Goal: Task Accomplishment & Management: Use online tool/utility

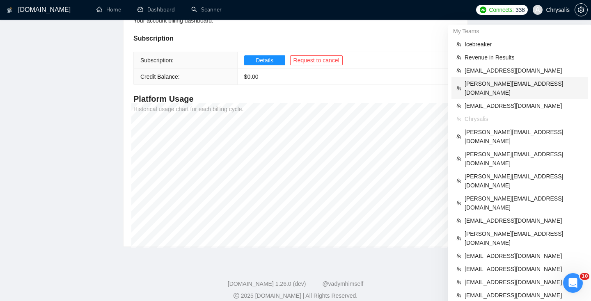
click at [505, 86] on span "[PERSON_NAME][EMAIL_ADDRESS][DOMAIN_NAME]" at bounding box center [524, 88] width 118 height 18
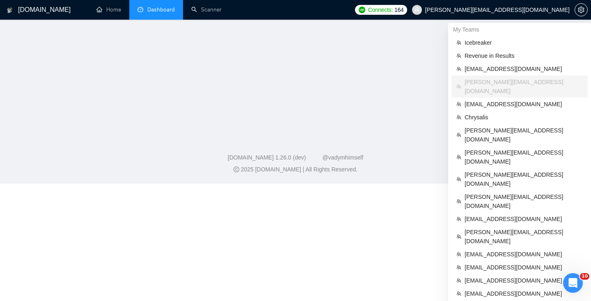
click at [163, 13] on link "Dashboard" at bounding box center [156, 9] width 37 height 7
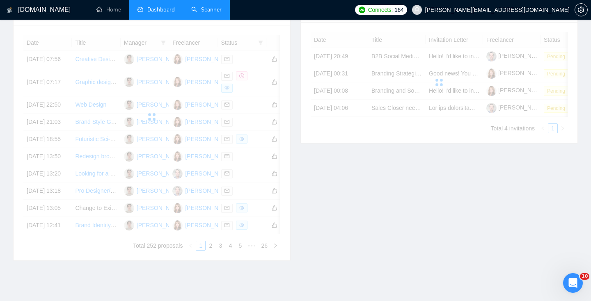
scroll to position [182, 0]
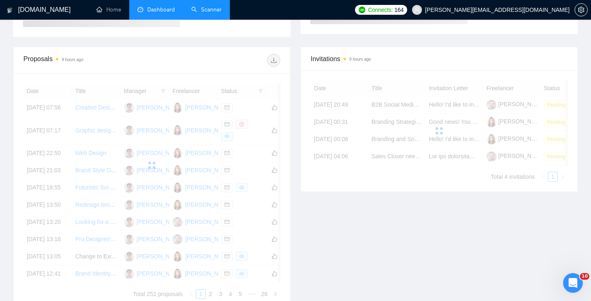
click at [216, 7] on link "Scanner" at bounding box center [206, 9] width 30 height 7
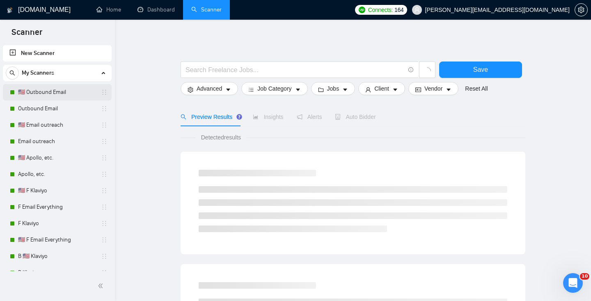
click at [48, 92] on link "🇺🇸 Outbound Email" at bounding box center [57, 92] width 78 height 16
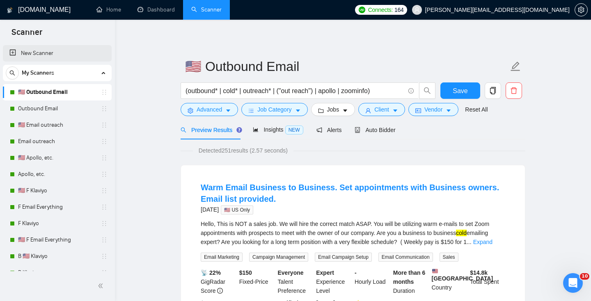
click at [52, 53] on link "New Scanner" at bounding box center [57, 53] width 96 height 16
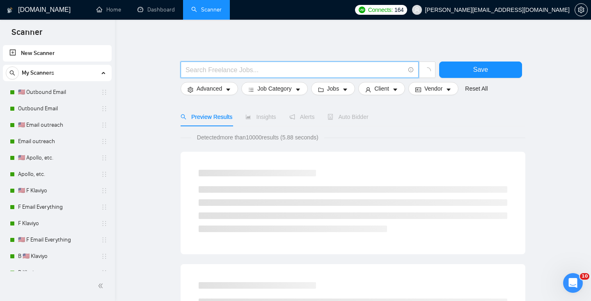
click at [211, 74] on input "text" at bounding box center [295, 70] width 219 height 10
type input "---"
click at [462, 71] on button "Save" at bounding box center [480, 70] width 83 height 16
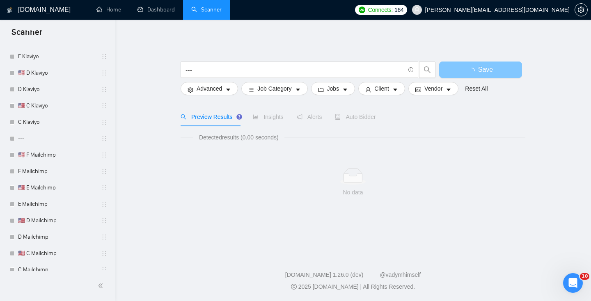
scroll to position [913, 0]
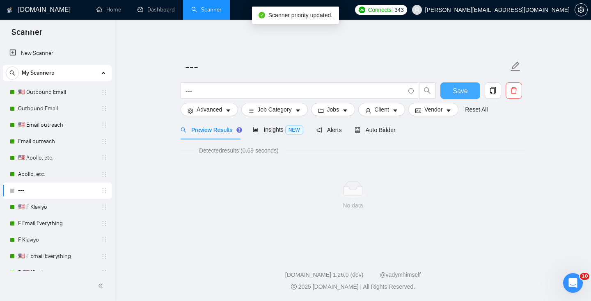
click at [464, 95] on span "Save" at bounding box center [460, 91] width 15 height 10
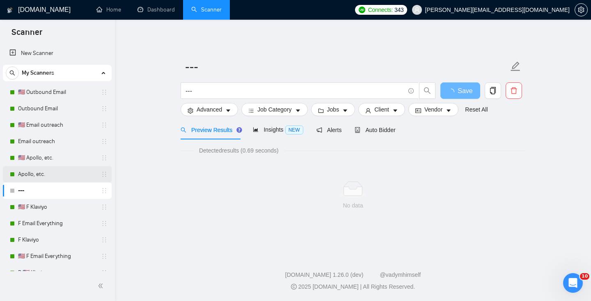
click at [31, 175] on link "Apollo, etc." at bounding box center [57, 174] width 78 height 16
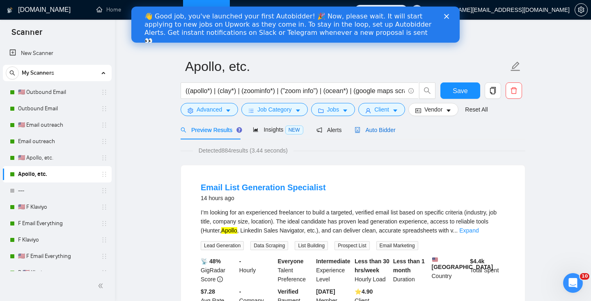
click at [391, 133] on div "Auto Bidder" at bounding box center [375, 130] width 41 height 9
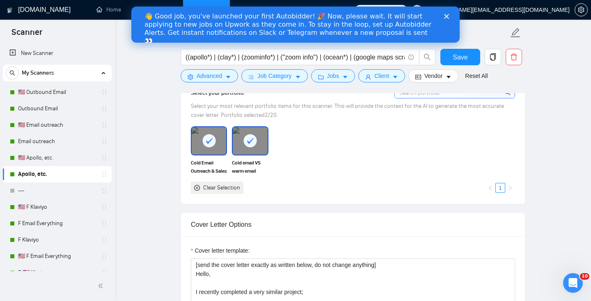
scroll to position [877, 0]
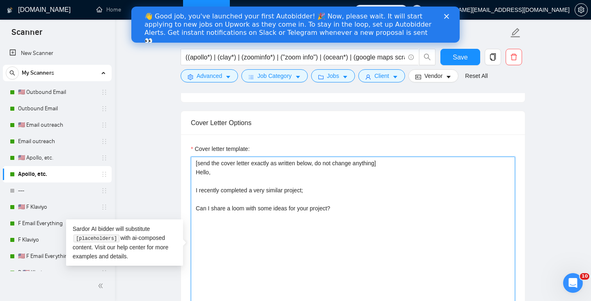
drag, startPoint x: 379, startPoint y: 257, endPoint x: 172, endPoint y: 118, distance: 249.5
paste textarea "Hello, I recently completed a very similar project;"
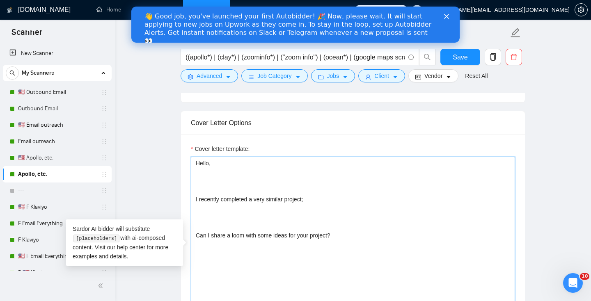
type textarea "[send the cover letter exactly as written below, do not change anything] Hello,…"
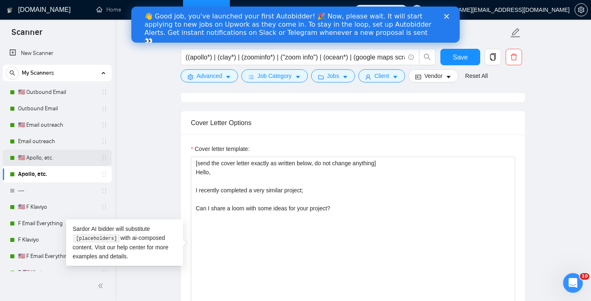
click at [46, 154] on link "🇺🇸 Apollo, etc." at bounding box center [57, 158] width 78 height 16
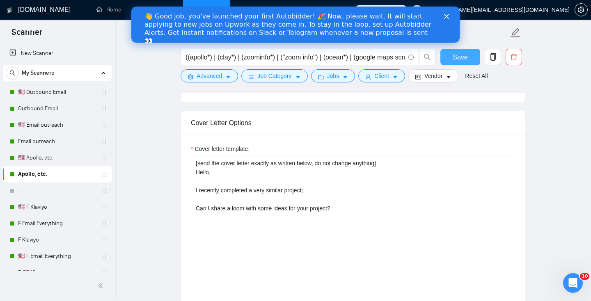
click at [455, 59] on span "Save" at bounding box center [460, 57] width 15 height 10
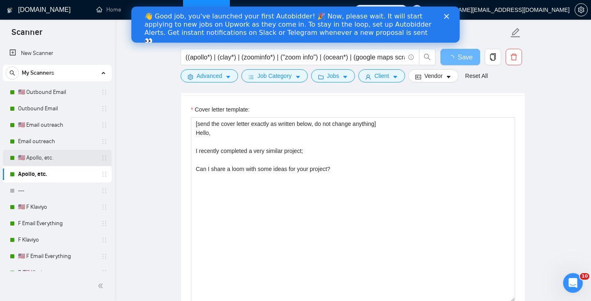
click at [39, 156] on link "🇺🇸 Apollo, etc." at bounding box center [57, 158] width 78 height 16
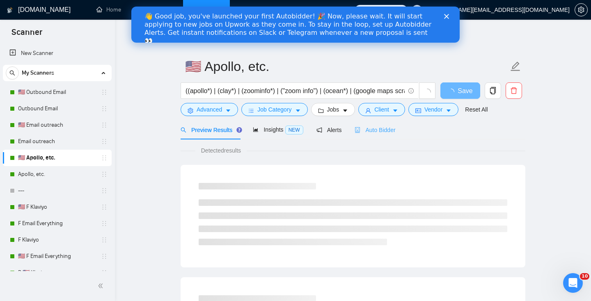
click at [382, 137] on div "Auto Bidder" at bounding box center [375, 129] width 41 height 19
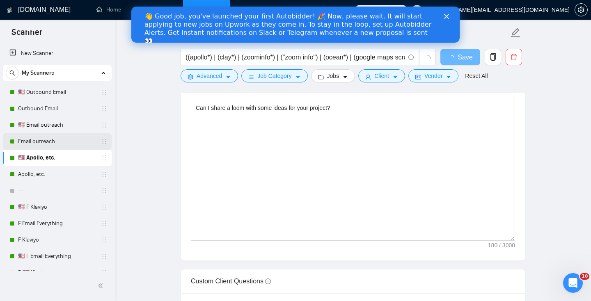
scroll to position [879, 0]
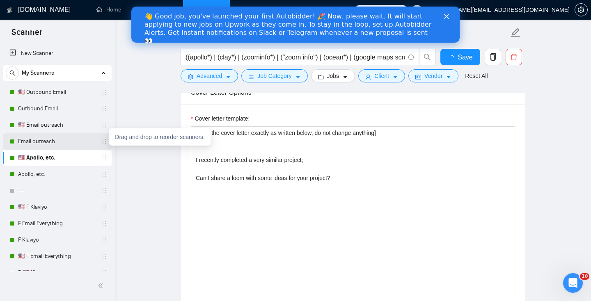
click at [48, 147] on link "Email outreach" at bounding box center [57, 141] width 78 height 16
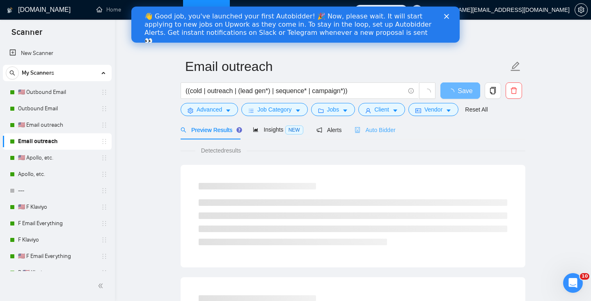
click at [370, 137] on div "Auto Bidder" at bounding box center [375, 129] width 41 height 19
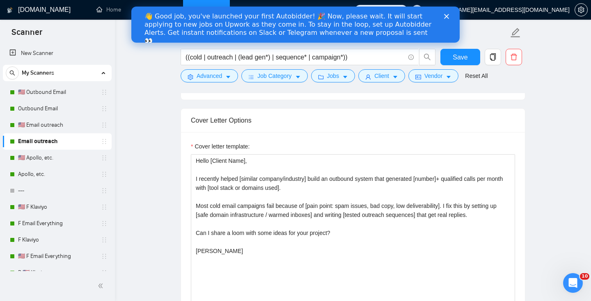
scroll to position [879, 0]
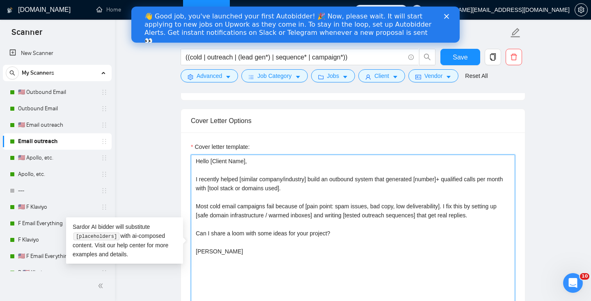
drag, startPoint x: 279, startPoint y: 277, endPoint x: 139, endPoint y: 104, distance: 222.2
paste textarea ", I recently completed a very similar project; Can I share a loom with some ide…"
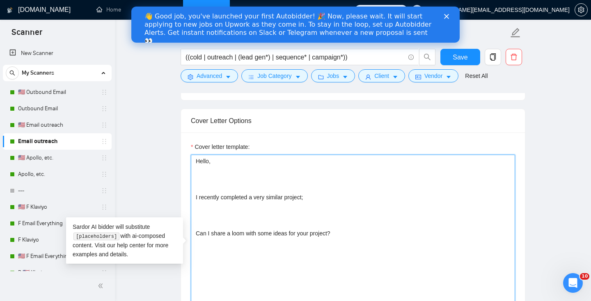
type textarea "Hello [Client Name], I recently helped [similar company/industry] build an outb…"
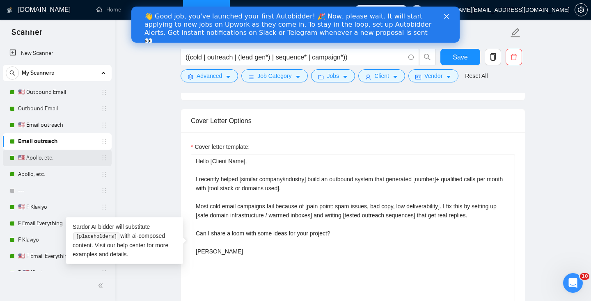
click at [37, 154] on link "🇺🇸 Apollo, etc." at bounding box center [57, 158] width 78 height 16
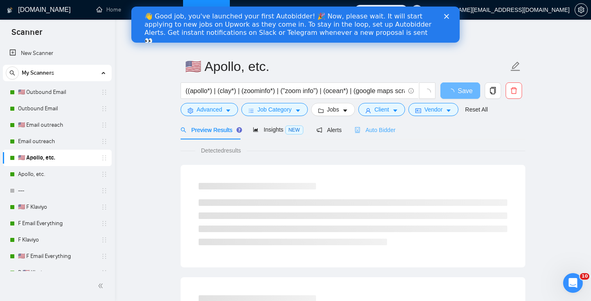
click at [375, 136] on div "Auto Bidder" at bounding box center [375, 129] width 41 height 19
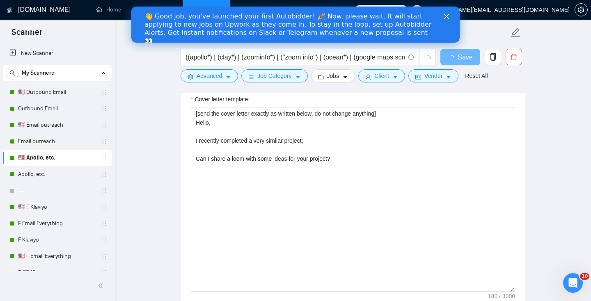
scroll to position [894, 0]
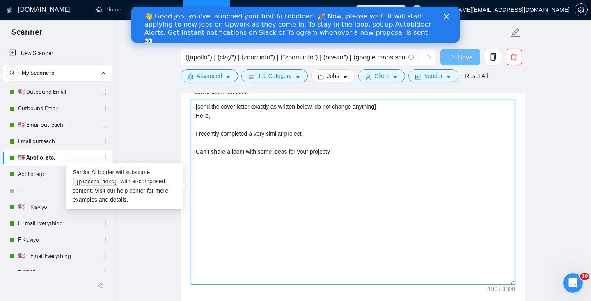
drag, startPoint x: 418, startPoint y: 177, endPoint x: 122, endPoint y: 75, distance: 313.5
click at [122, 75] on div "[DOMAIN_NAME] Home Dashboard Scanner Connects: 343 [PERSON_NAME][EMAIL_ADDRESS]…" at bounding box center [353, 191] width 476 height 2171
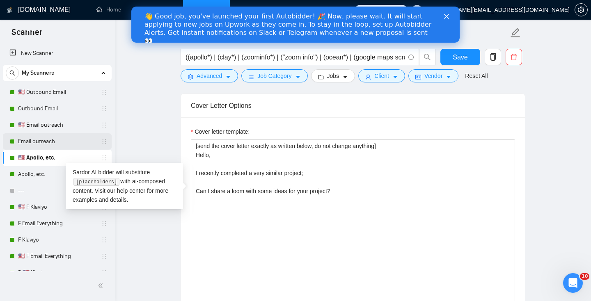
click at [39, 147] on link "Email outreach" at bounding box center [57, 141] width 78 height 16
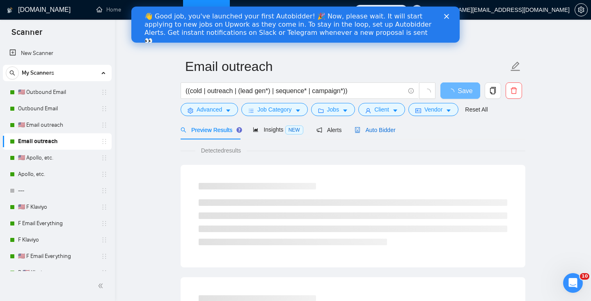
click at [392, 127] on span "Auto Bidder" at bounding box center [375, 130] width 41 height 7
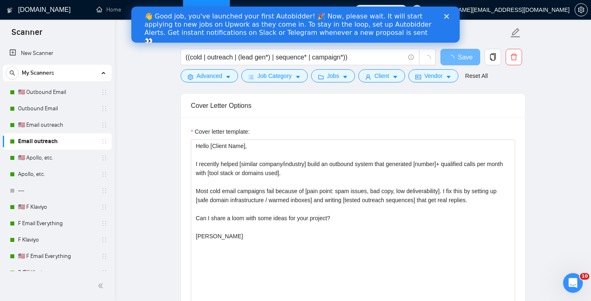
scroll to position [854, 0]
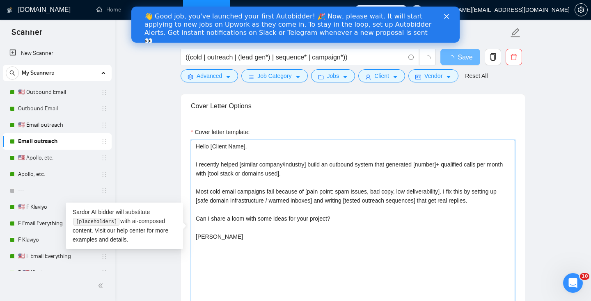
drag, startPoint x: 289, startPoint y: 256, endPoint x: 180, endPoint y: 108, distance: 183.5
click at [181, 108] on div "Cover Letter Options Cover letter template: Hello [Client Name], I recently hel…" at bounding box center [353, 219] width 345 height 251
paste textarea "[send the cover letter exactly as written below, do not change anything] Hello,…"
type textarea "[send the cover letter exactly as written below, do not change anything] Hello,…"
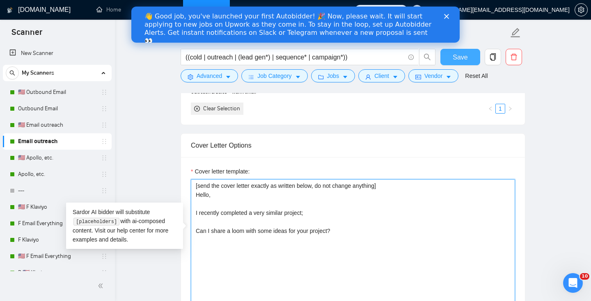
type textarea "[send the cover letter exactly as written below, do not change anything] Hello,…"
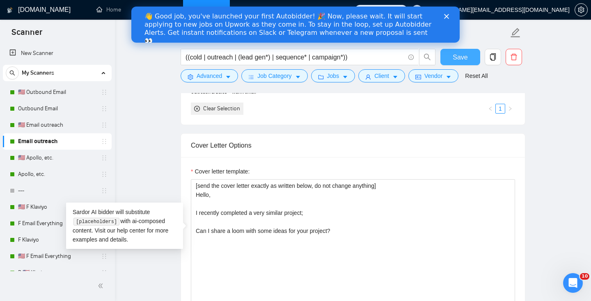
click at [461, 57] on span "Save" at bounding box center [460, 57] width 15 height 10
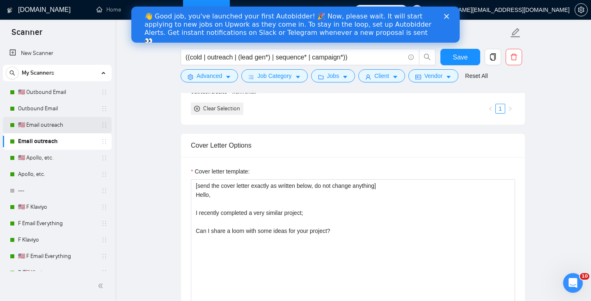
click at [49, 130] on link "🇺🇸 Email outreach" at bounding box center [57, 125] width 78 height 16
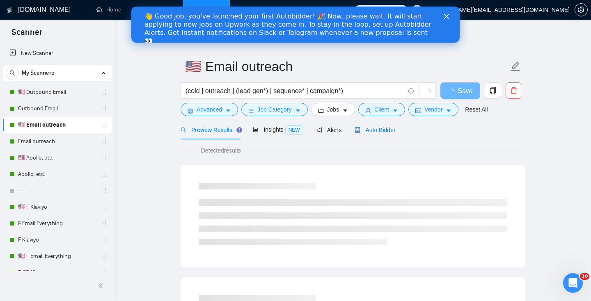
click at [375, 130] on span "Auto Bidder" at bounding box center [375, 130] width 41 height 7
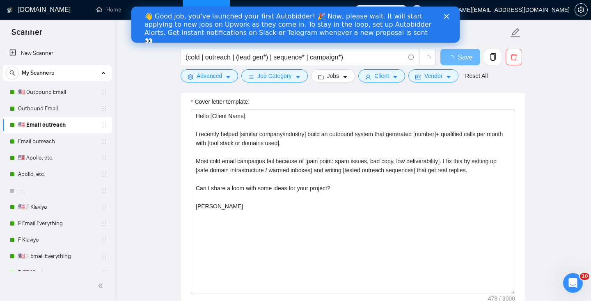
scroll to position [882, 0]
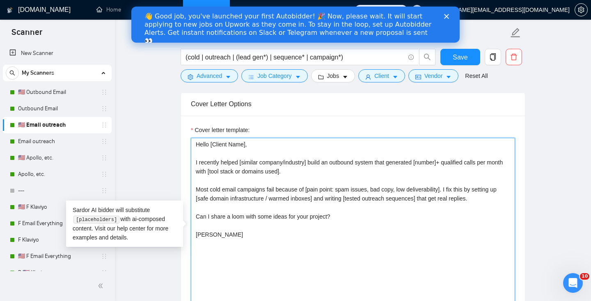
drag, startPoint x: 330, startPoint y: 248, endPoint x: 156, endPoint y: 107, distance: 223.9
click at [156, 107] on main "🇺🇸 Email outreach (cold | outreach | (lead gen*) | sequence* | campaign*) Save …" at bounding box center [353, 300] width 450 height 2300
paste textarea "[send the cover letter exactly as written below, do not change anything] Hello,…"
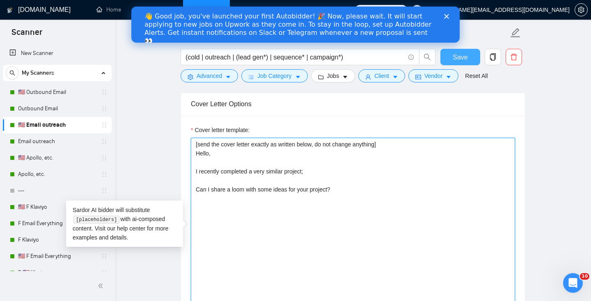
type textarea "[send the cover letter exactly as written below, do not change anything] Hello,…"
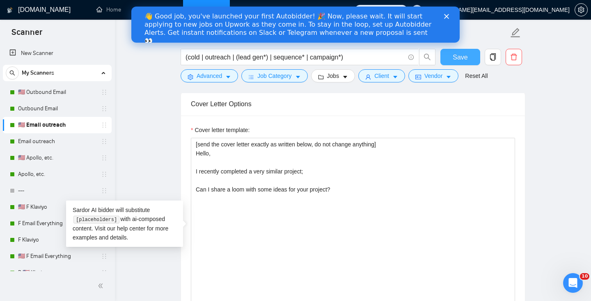
click at [457, 58] on span "Save" at bounding box center [460, 57] width 15 height 10
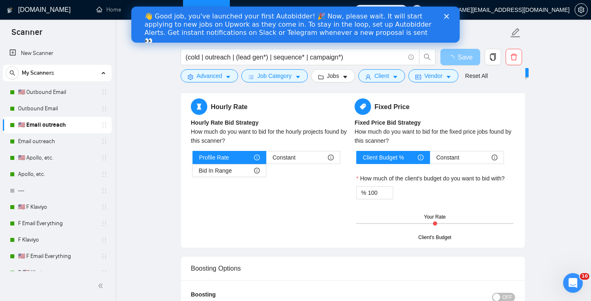
scroll to position [1293, 0]
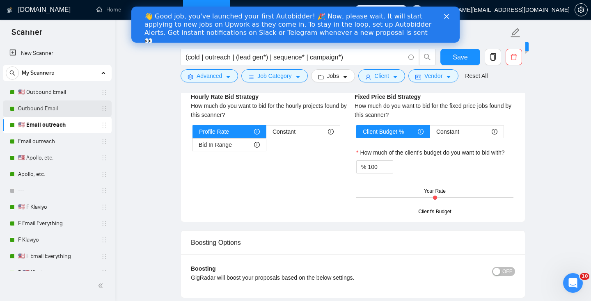
click at [46, 108] on link "Outbound Email" at bounding box center [57, 109] width 78 height 16
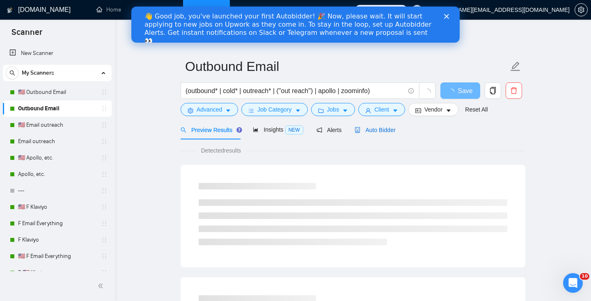
drag, startPoint x: 374, startPoint y: 129, endPoint x: 381, endPoint y: 146, distance: 19.1
click at [374, 129] on span "Auto Bidder" at bounding box center [375, 130] width 41 height 7
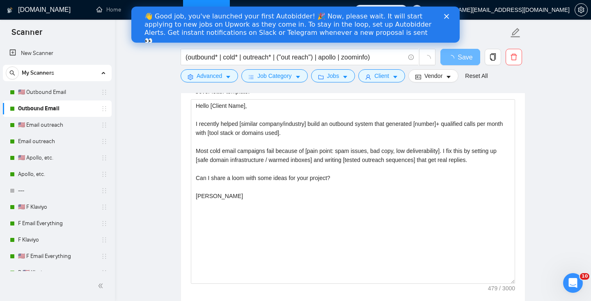
scroll to position [893, 0]
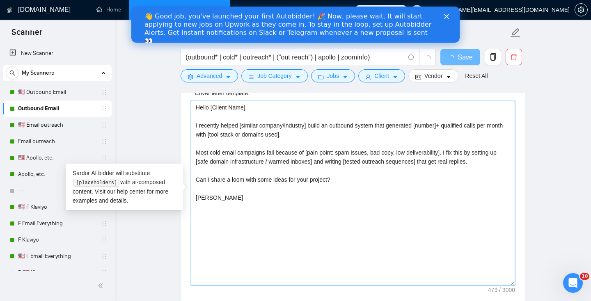
drag, startPoint x: 296, startPoint y: 223, endPoint x: 130, endPoint y: 19, distance: 262.7
click at [130, 19] on div "[DOMAIN_NAME] Home Dashboard Scanner Connects: 343 [EMAIL_ADDRESS][DOMAIN_NAME]…" at bounding box center [353, 269] width 476 height 2324
paste textarea "[send the cover letter exactly as written below, do not change anything] Hello,…"
type textarea "[send the cover letter exactly as written below, do not change anything] Hello,…"
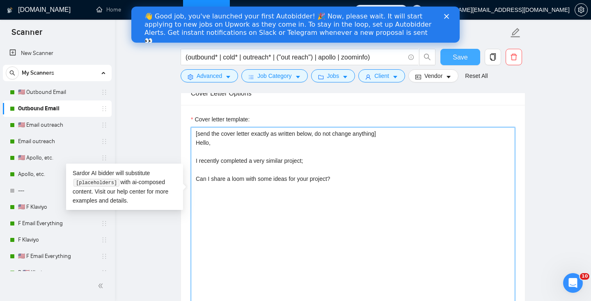
type textarea "[send the cover letter exactly as written below, do not change anything] Hello,…"
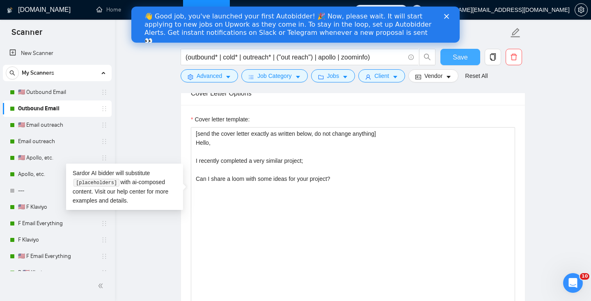
click at [466, 60] on span "Save" at bounding box center [460, 57] width 15 height 10
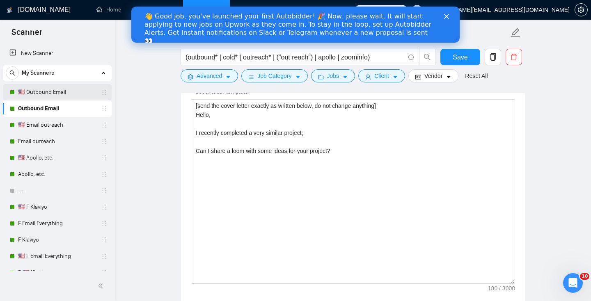
click at [34, 90] on link "🇺🇸 Outbound Email" at bounding box center [57, 92] width 78 height 16
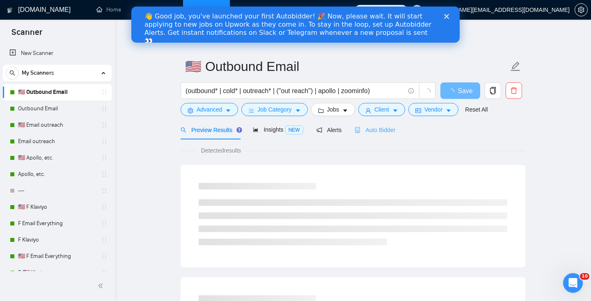
click at [372, 138] on div "Auto Bidder" at bounding box center [375, 129] width 41 height 19
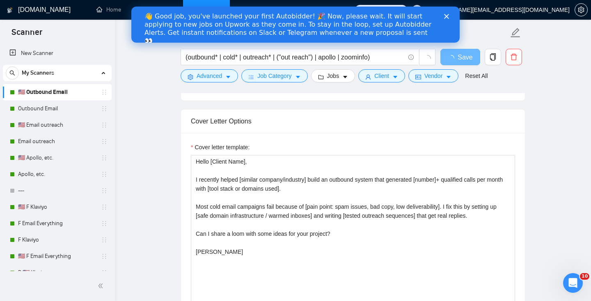
scroll to position [850, 0]
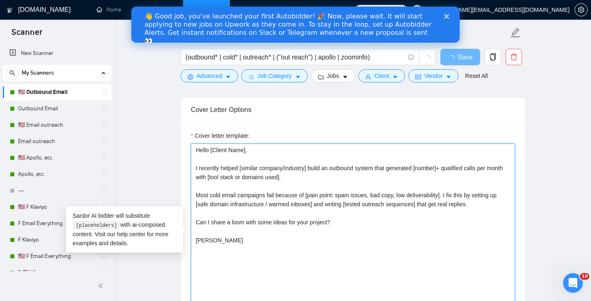
drag, startPoint x: 306, startPoint y: 253, endPoint x: 121, endPoint y: 60, distance: 267.5
click at [121, 60] on div "[DOMAIN_NAME] Home Dashboard Scanner Connects: 343 [EMAIL_ADDRESS][DOMAIN_NAME]…" at bounding box center [353, 253] width 476 height 2207
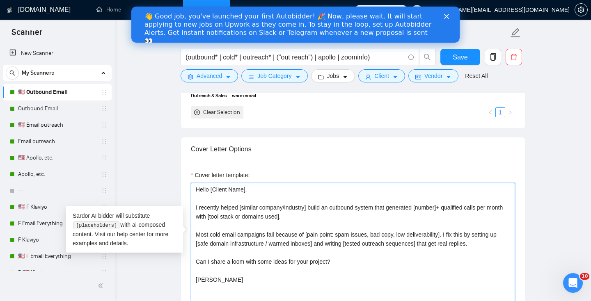
paste textarea "[send the cover letter exactly as written below, do not change anything] Hello,…"
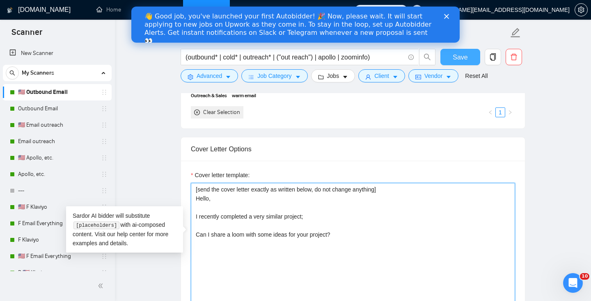
type textarea "[send the cover letter exactly as written below, do not change anything] Hello,…"
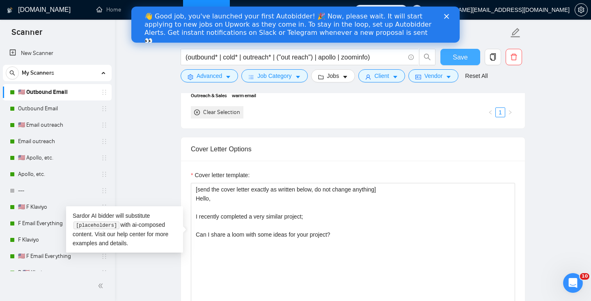
click at [464, 64] on button "Save" at bounding box center [461, 57] width 40 height 16
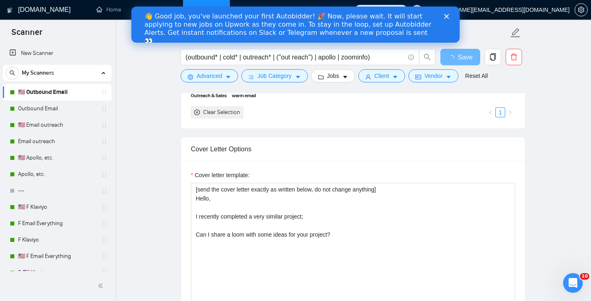
click at [446, 14] on icon "Close" at bounding box center [446, 16] width 5 height 5
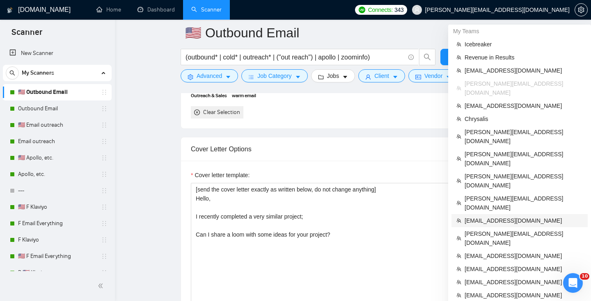
scroll to position [891, 0]
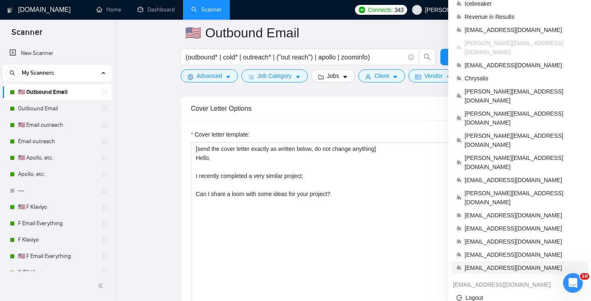
click at [486, 264] on span "[EMAIL_ADDRESS][DOMAIN_NAME]" at bounding box center [524, 268] width 118 height 9
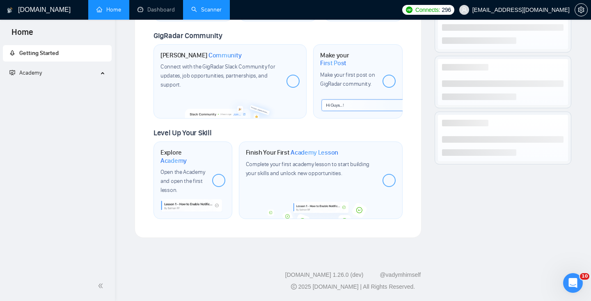
scroll to position [395, 0]
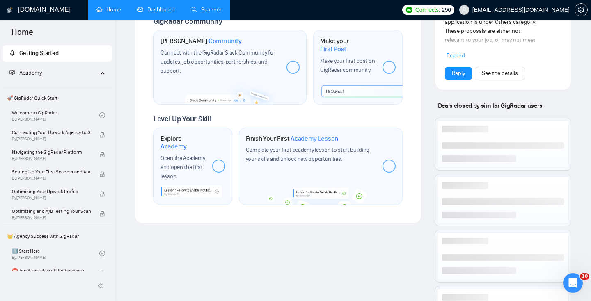
click at [144, 6] on link "Dashboard" at bounding box center [156, 9] width 37 height 7
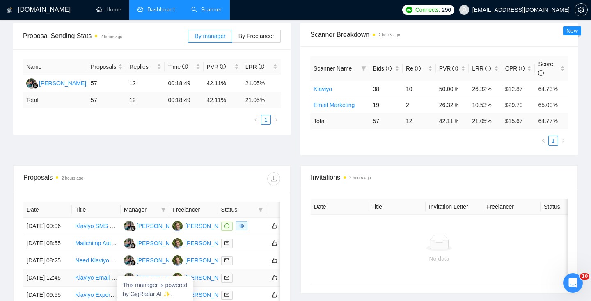
scroll to position [121, 0]
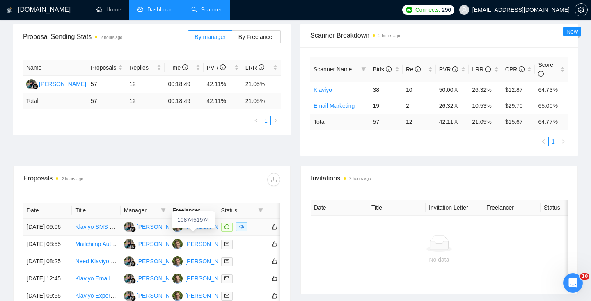
click at [202, 232] on div "[PERSON_NAME]" at bounding box center [208, 227] width 47 height 9
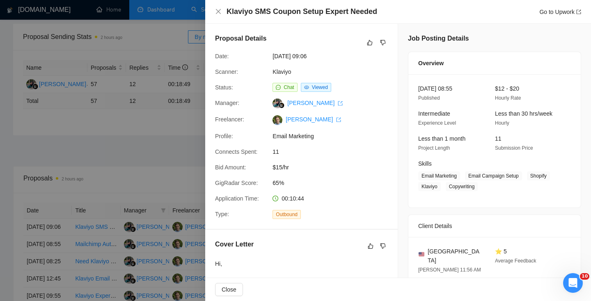
click at [133, 154] on div at bounding box center [295, 150] width 591 height 301
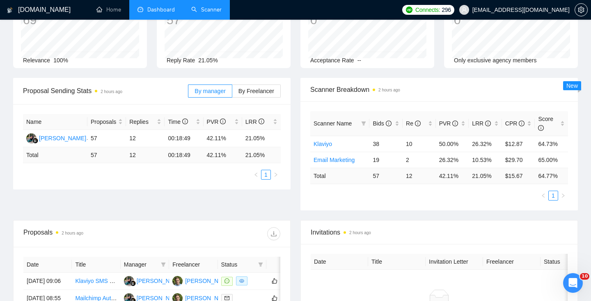
scroll to position [0, 0]
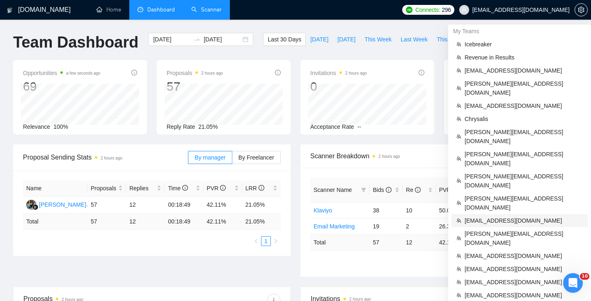
click at [503, 216] on span "[EMAIL_ADDRESS][DOMAIN_NAME]" at bounding box center [524, 220] width 118 height 9
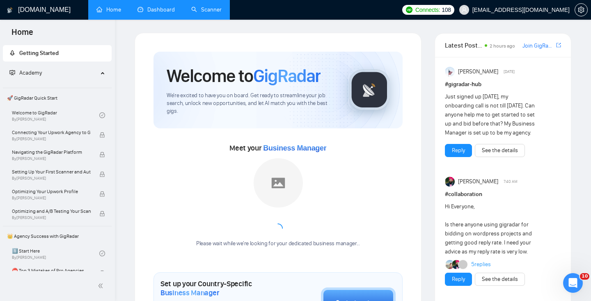
click at [154, 6] on link "Dashboard" at bounding box center [156, 9] width 37 height 7
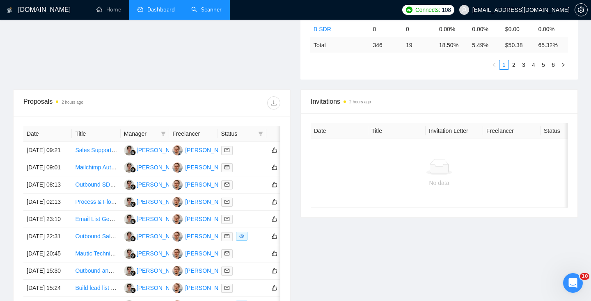
scroll to position [245, 0]
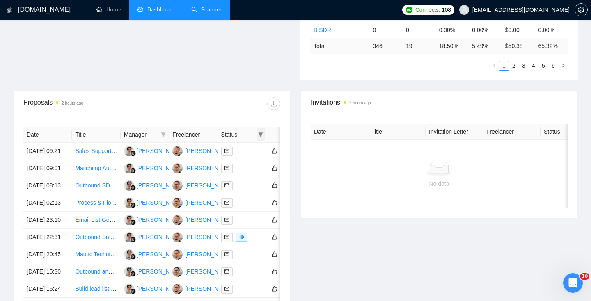
click at [261, 135] on icon "filter" at bounding box center [260, 134] width 5 height 5
click at [226, 165] on input "checkbox" at bounding box center [223, 163] width 7 height 7
click at [235, 161] on span "Sent" at bounding box center [234, 163] width 15 height 7
checkbox input "false"
click at [234, 152] on span "Chat" at bounding box center [235, 150] width 16 height 7
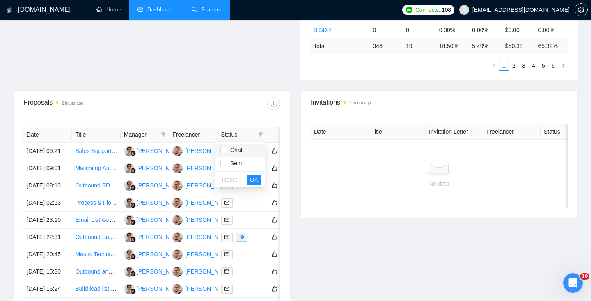
checkbox input "true"
click at [257, 181] on span "OK" at bounding box center [254, 179] width 8 height 9
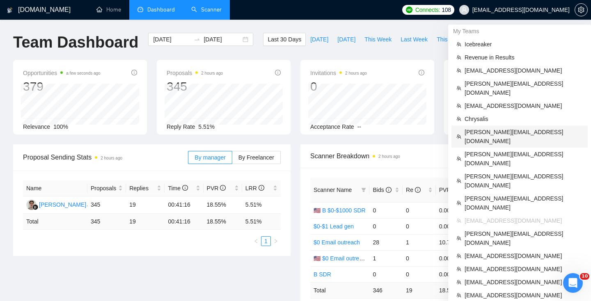
click at [498, 128] on span "[PERSON_NAME][EMAIL_ADDRESS][DOMAIN_NAME]" at bounding box center [524, 137] width 118 height 18
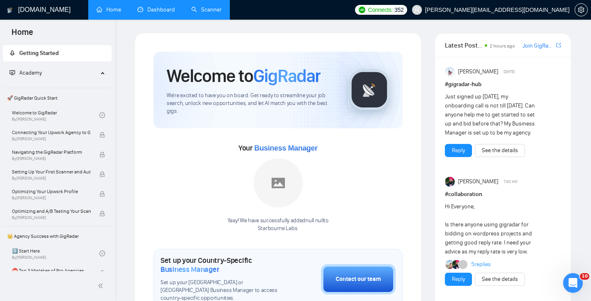
click at [158, 8] on link "Dashboard" at bounding box center [156, 9] width 37 height 7
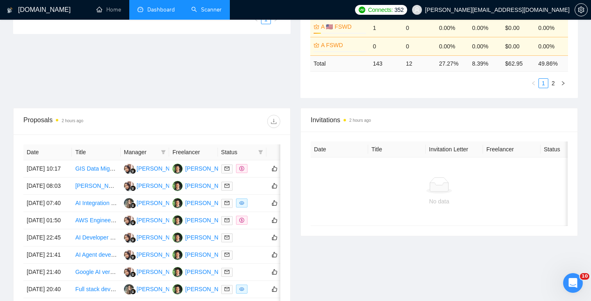
scroll to position [240, 0]
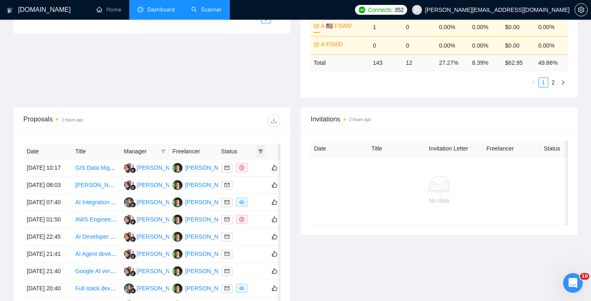
click at [261, 153] on icon "filter" at bounding box center [261, 151] width 5 height 4
click at [231, 168] on span "Chat" at bounding box center [235, 167] width 16 height 7
checkbox input "true"
click at [252, 195] on span "OK" at bounding box center [254, 196] width 8 height 9
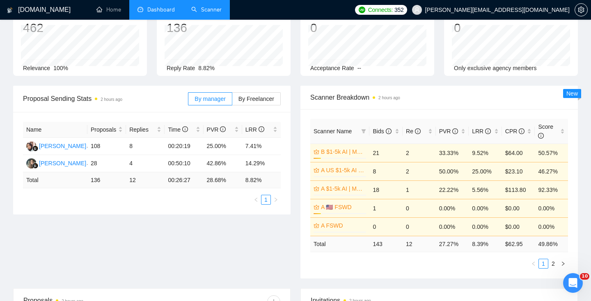
scroll to position [55, 0]
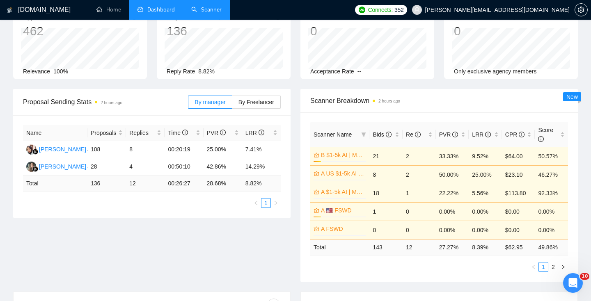
click at [204, 11] on link "Scanner" at bounding box center [206, 9] width 30 height 7
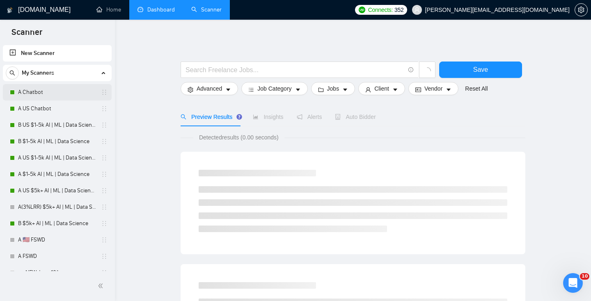
click at [48, 95] on link "A Chatbot" at bounding box center [57, 92] width 78 height 16
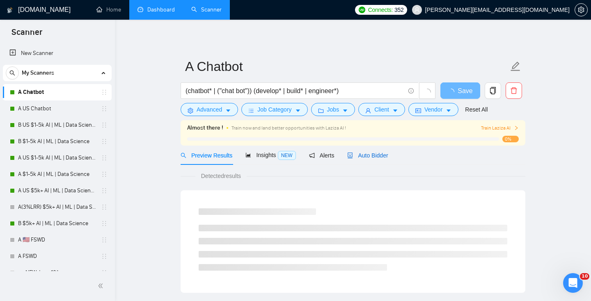
click at [367, 158] on span "Auto Bidder" at bounding box center [367, 155] width 41 height 7
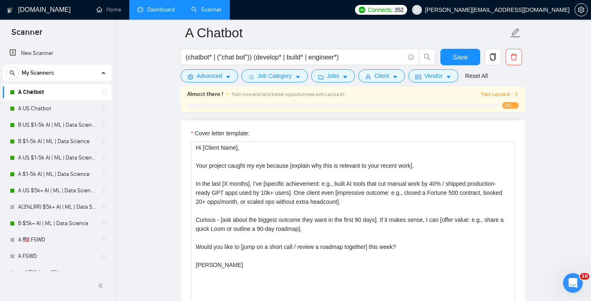
scroll to position [901, 0]
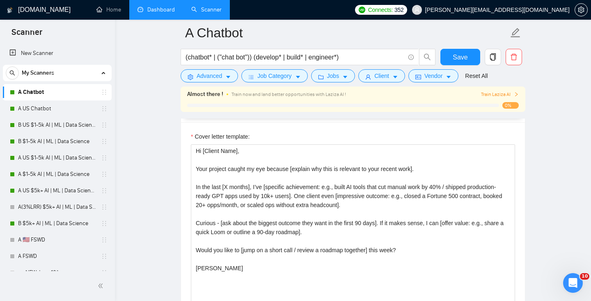
click at [162, 13] on link "Dashboard" at bounding box center [156, 9] width 37 height 7
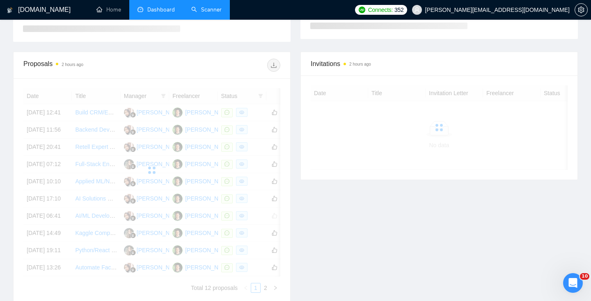
scroll to position [212, 0]
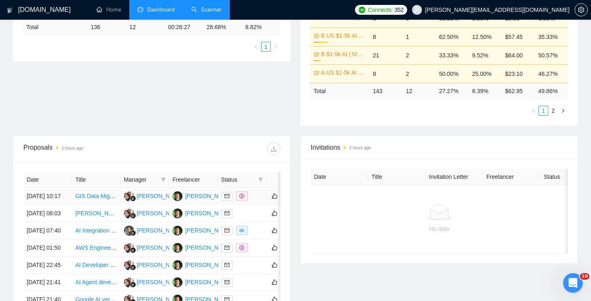
click at [200, 201] on div "[PERSON_NAME]" at bounding box center [208, 196] width 47 height 9
